Goal: Obtain resource: Download file/media

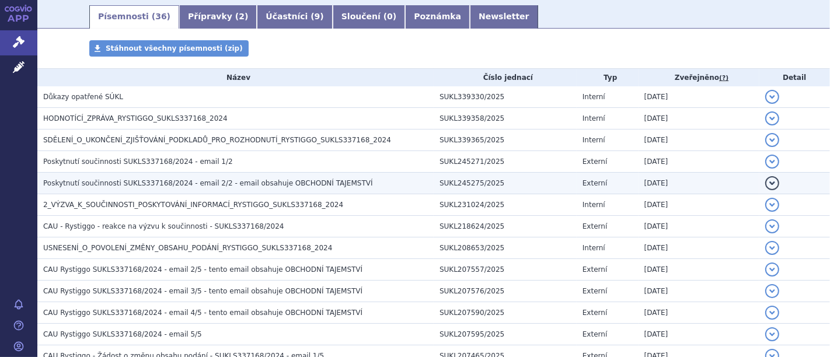
scroll to position [194, 0]
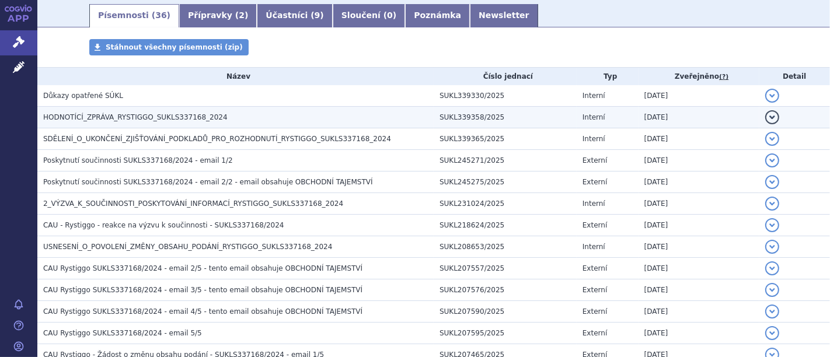
click at [164, 118] on span "HODNOTÍCÍ_ZPRÁVA_RYSTIGGO_SUKLS337168_2024" at bounding box center [135, 117] width 184 height 8
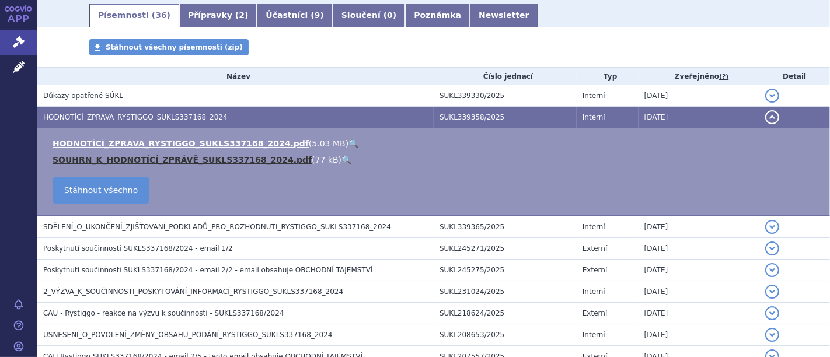
click at [166, 164] on link "SOUHRN_K_HODNOTÍCÍ_ZPRÁVĚ_SUKLS337168_2024.pdf" at bounding box center [182, 159] width 259 height 9
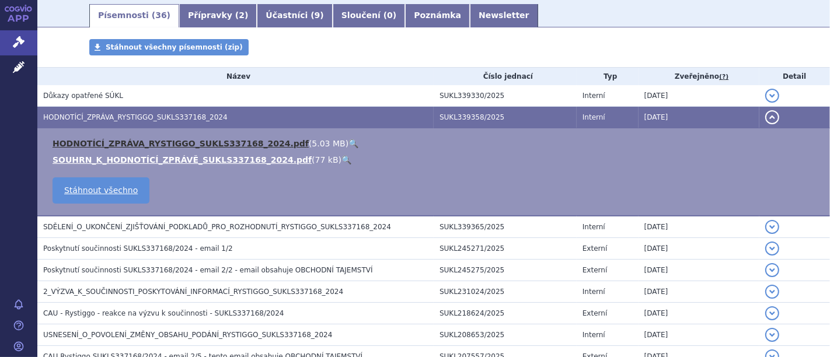
click at [166, 144] on link "HODNOTÍCÍ_ZPRÁVA_RYSTIGGO_SUKLS337168_2024.pdf" at bounding box center [181, 143] width 256 height 9
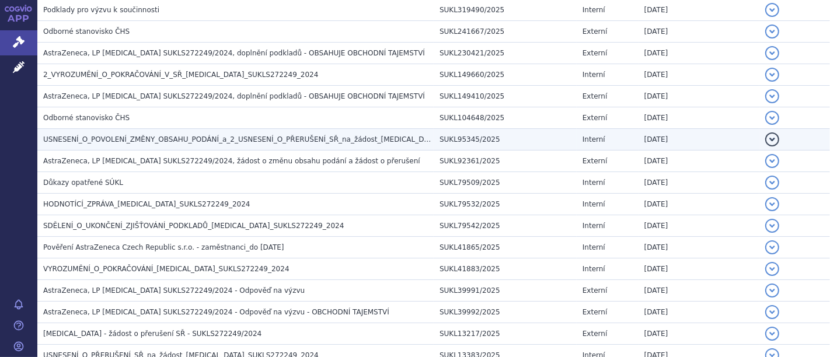
scroll to position [453, 0]
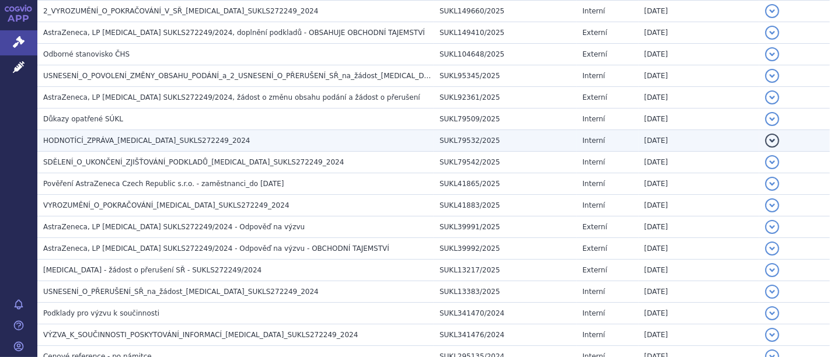
click at [168, 137] on span "HODNOTÍCÍ_ZPRÁVA_[MEDICAL_DATA]_SUKLS272249_2024" at bounding box center [146, 141] width 207 height 8
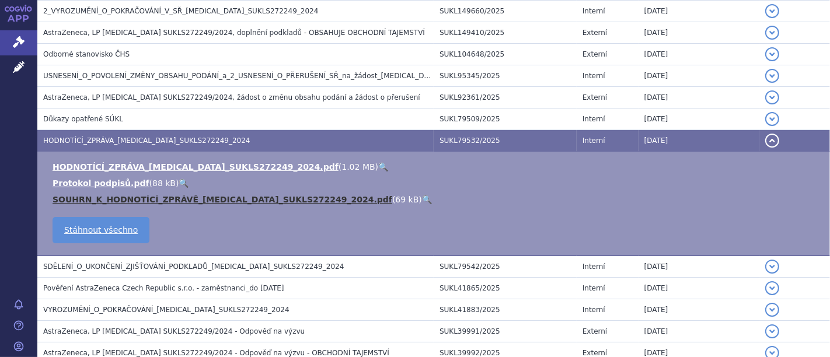
click at [203, 195] on link "SOUHRN_K_HODNOTÍCÍ_ZPRÁVĚ_[MEDICAL_DATA]_SUKLS272249_2024.pdf" at bounding box center [223, 199] width 340 height 9
